Goal: Find specific page/section: Find specific page/section

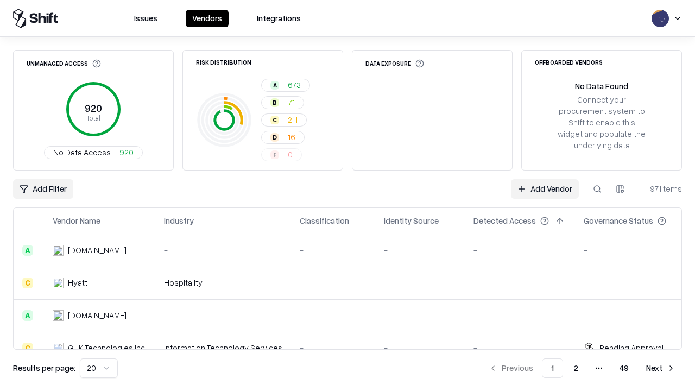
click at [347, 195] on div "Add Filter Add Vendor 971 items" at bounding box center [347, 189] width 669 height 20
click at [43, 189] on html "Issues Vendors Integrations Unmanaged Access 920 Total No Data Access 920 Risk …" at bounding box center [347, 195] width 695 height 391
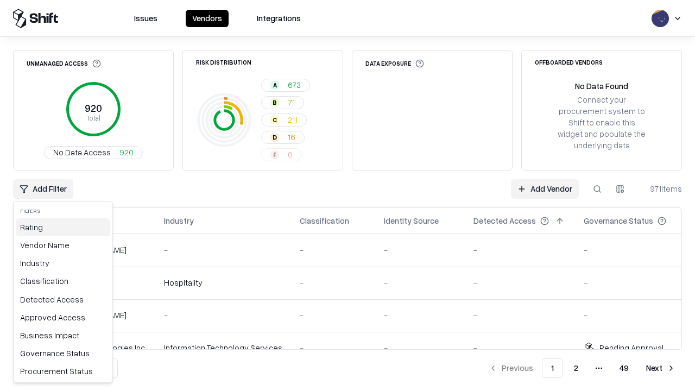
click at [63, 227] on div "Rating" at bounding box center [63, 227] width 94 height 18
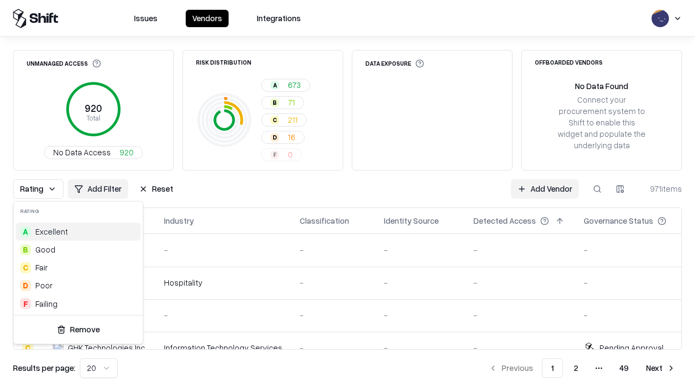
click at [347, 195] on html "Issues Vendors Integrations Unmanaged Access 920 Total No Data Access 920 Risk …" at bounding box center [347, 195] width 695 height 391
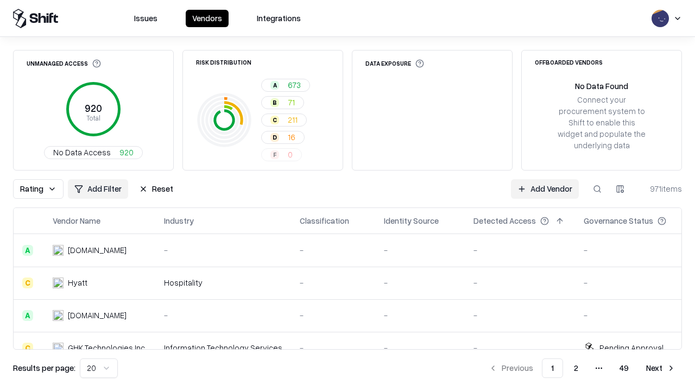
click at [156, 189] on button "Reset" at bounding box center [155, 189] width 47 height 20
click at [347, 195] on div "Rating Add Filter Reset Add Vendor 971 items" at bounding box center [347, 189] width 669 height 20
click at [43, 189] on html "Issues Vendors Integrations Unmanaged Access 920 Total No Data Access 920 Risk …" at bounding box center [347, 195] width 695 height 391
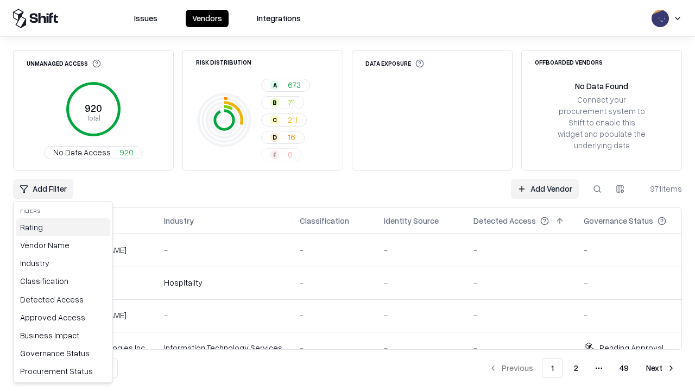
click at [63, 227] on div "Rating" at bounding box center [63, 227] width 94 height 18
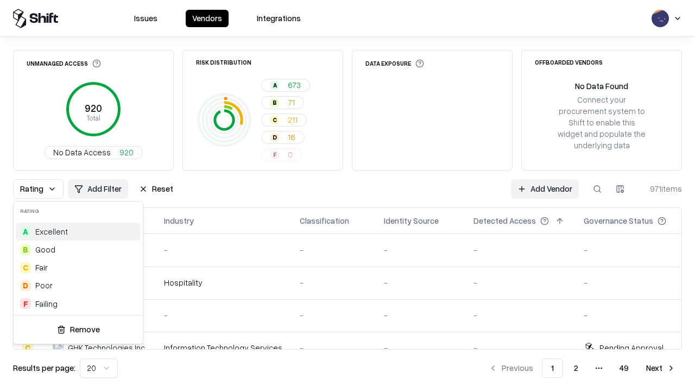
click at [78, 267] on div "C Fair" at bounding box center [78, 267] width 125 height 18
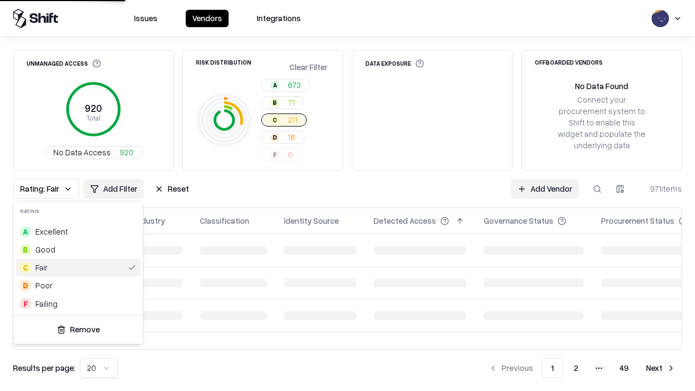
click at [347, 195] on html "Issues Vendors Integrations Unmanaged Access 920 Total No Data Access 920 Risk …" at bounding box center [347, 195] width 695 height 391
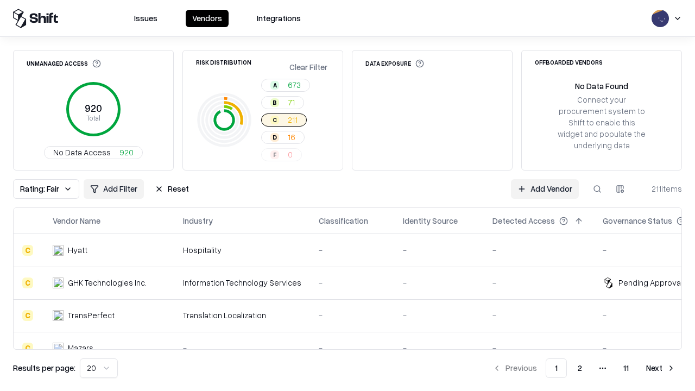
click at [347, 195] on div "Rating: Fair Add Filter Reset Add Vendor 211 items" at bounding box center [347, 189] width 669 height 20
click at [172, 189] on button "Reset" at bounding box center [171, 189] width 47 height 20
click at [347, 195] on div "Add Filter Add Vendor 211 items" at bounding box center [347, 189] width 669 height 20
click at [43, 189] on html "Issues Vendors Integrations Unmanaged Access 920 Total No Data Access 920 Risk …" at bounding box center [347, 195] width 695 height 391
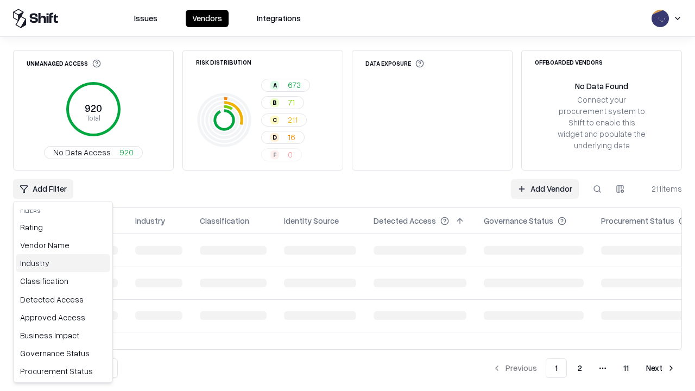
click at [63, 263] on div "Industry" at bounding box center [63, 263] width 94 height 18
